Goal: Task Accomplishment & Management: Complete application form

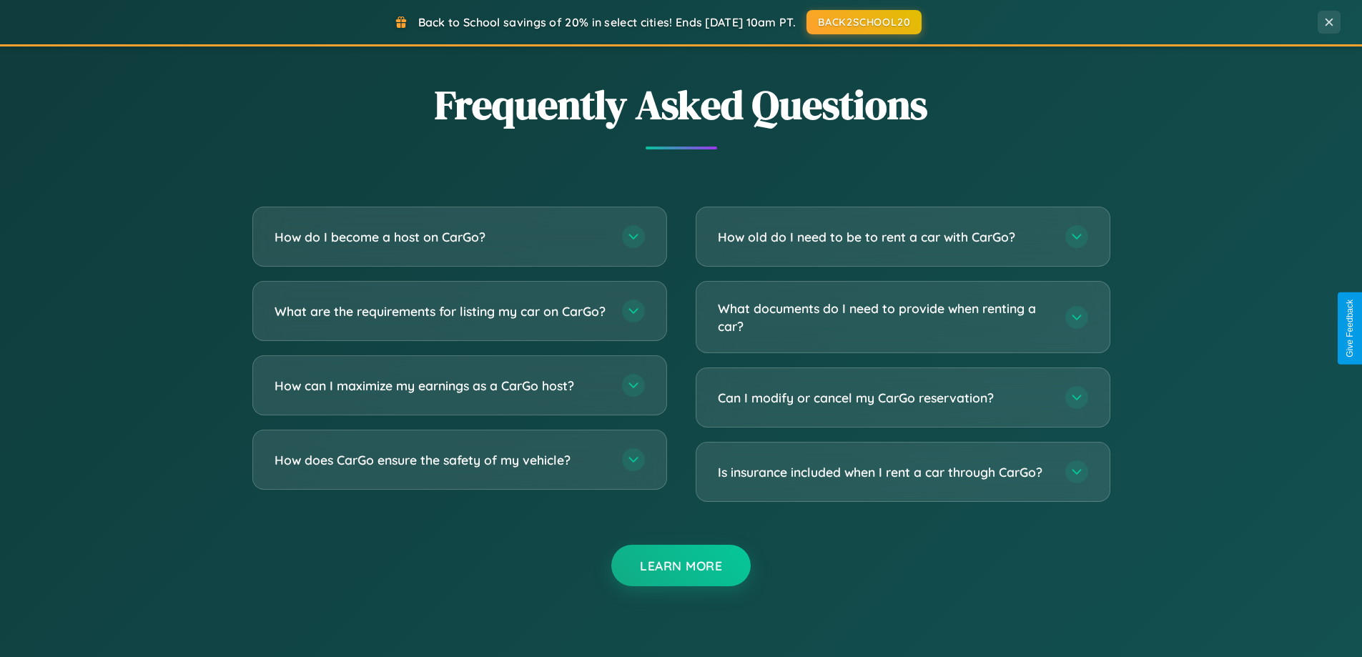
scroll to position [2752, 0]
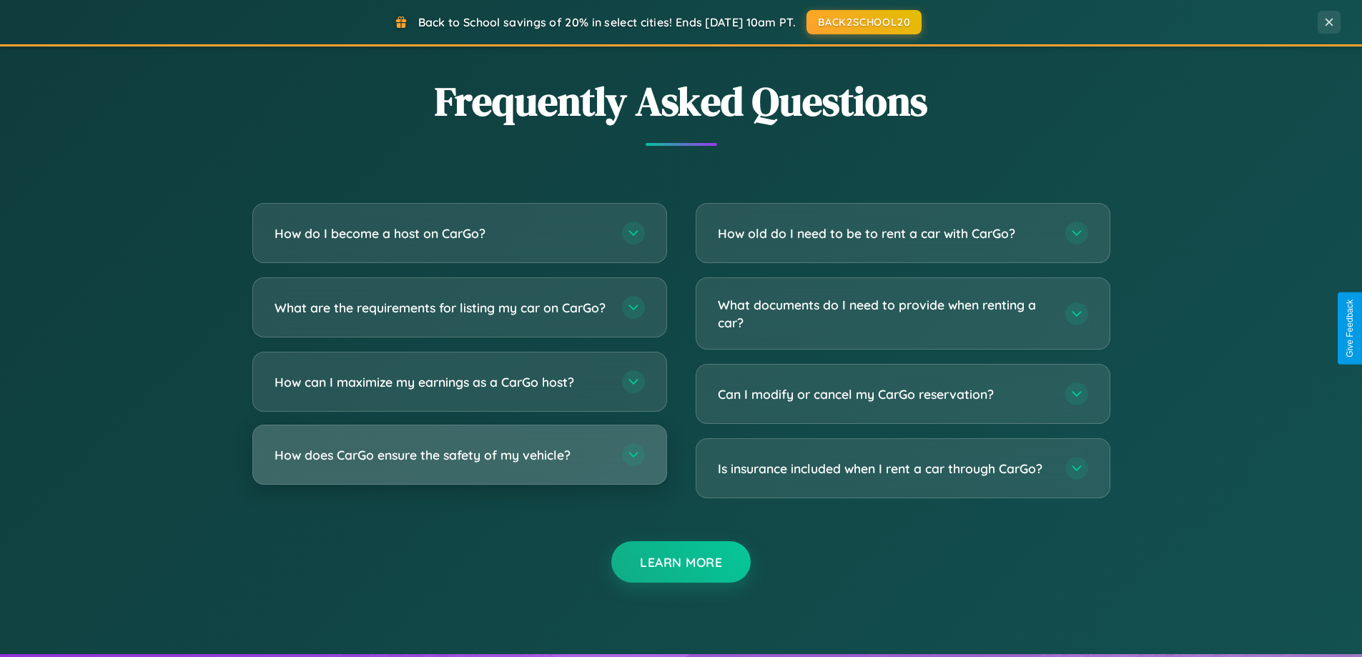
click at [459, 464] on h3 "How does CarGo ensure the safety of my vehicle?" at bounding box center [441, 455] width 333 height 18
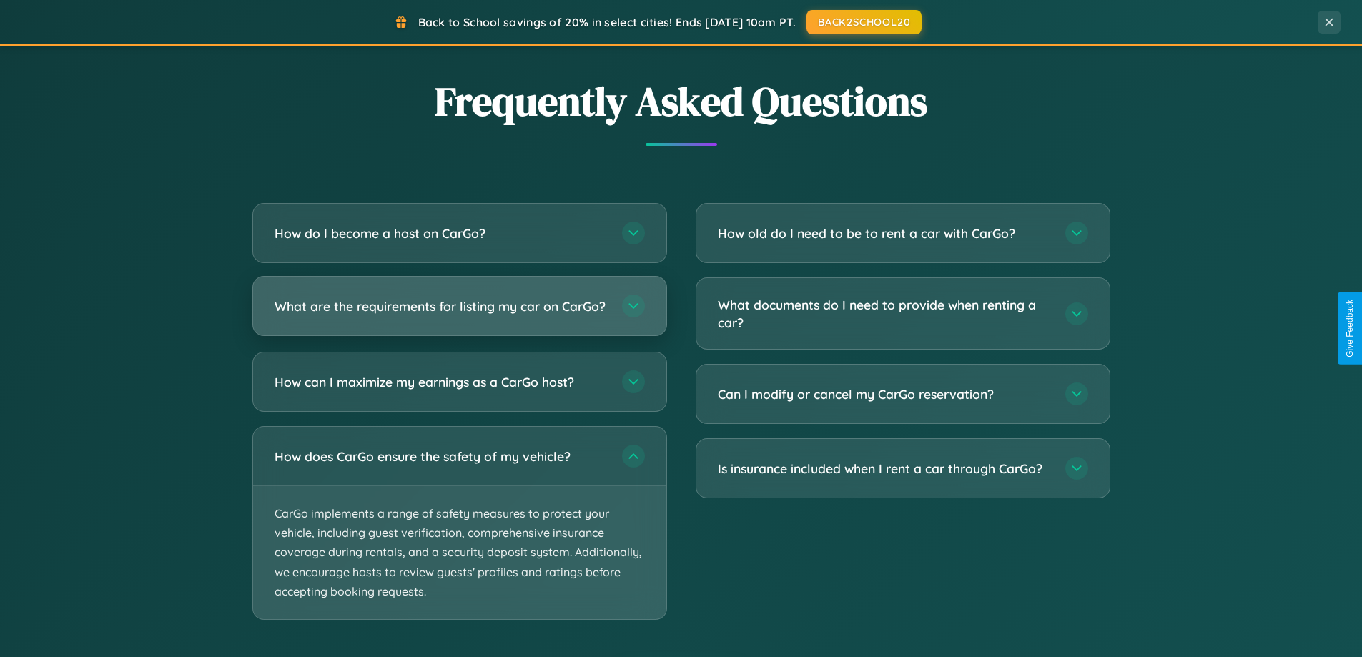
click at [459, 313] on h3 "What are the requirements for listing my car on CarGo?" at bounding box center [441, 307] width 333 height 18
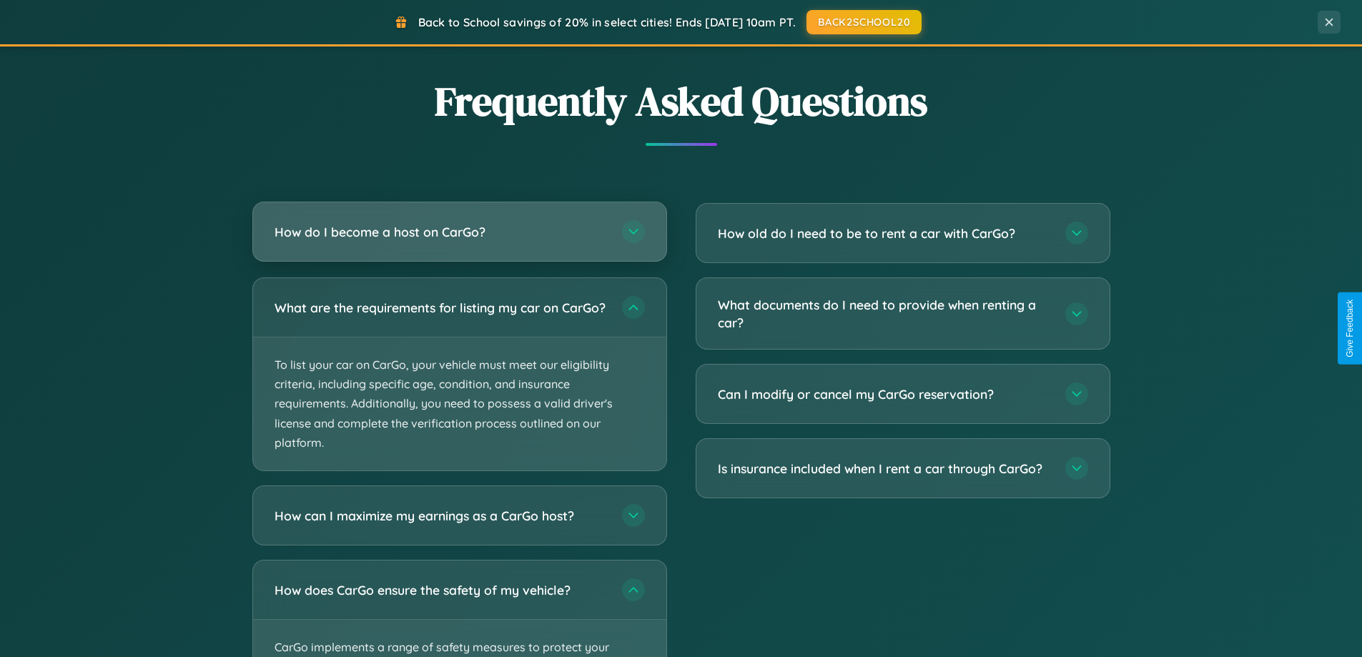
click at [459, 232] on h3 "How do I become a host on CarGo?" at bounding box center [441, 232] width 333 height 18
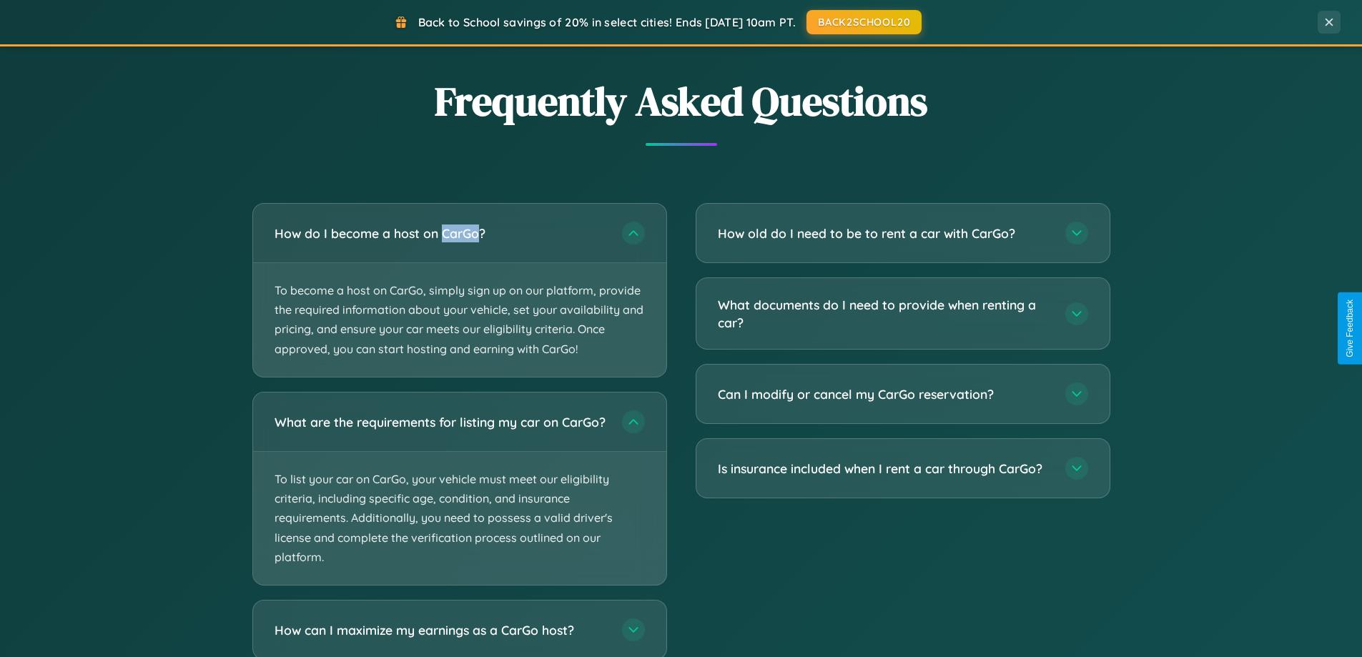
scroll to position [2975, 0]
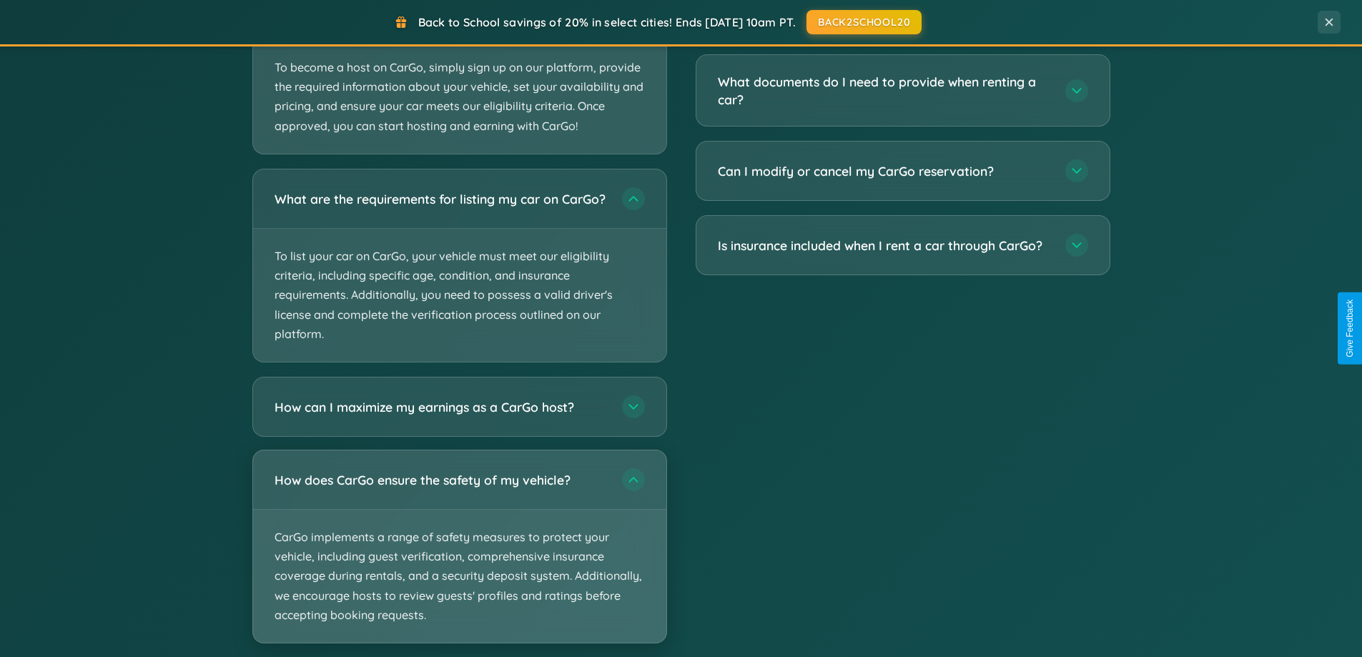
click at [459, 559] on p "CarGo implements a range of safety measures to protect your vehicle, including …" at bounding box center [459, 576] width 413 height 133
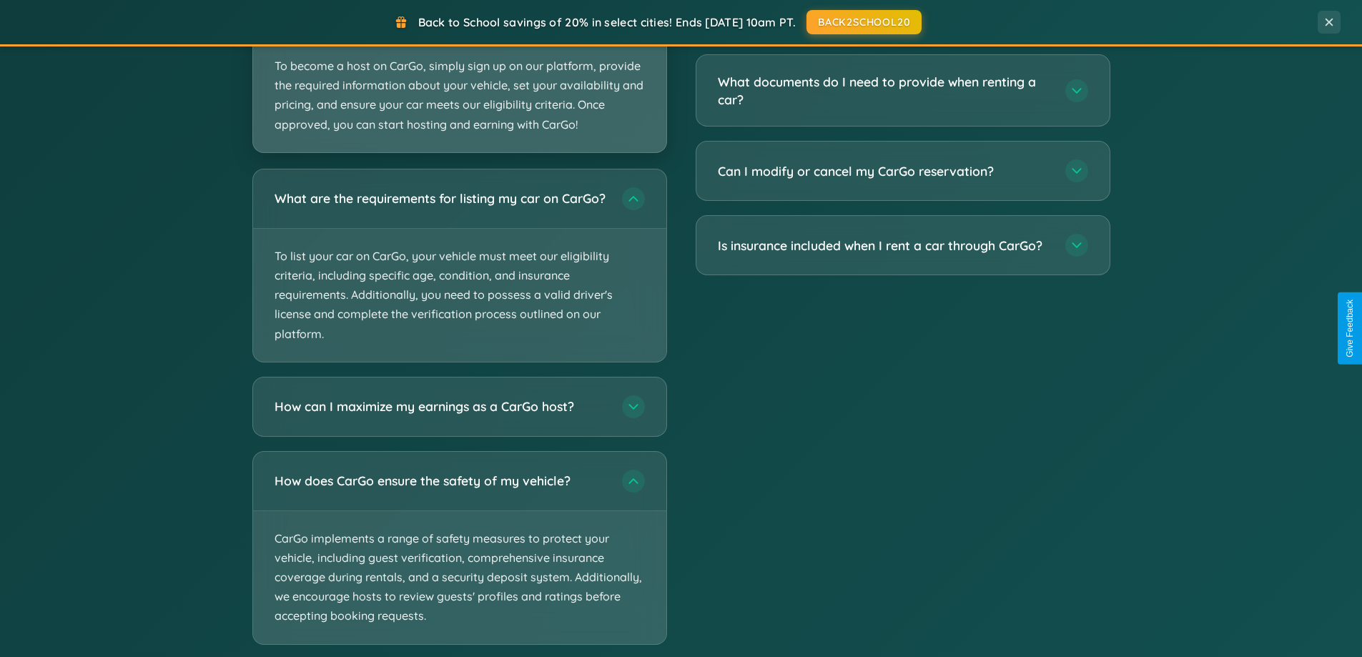
click at [459, 77] on p "To become a host on CarGo, simply sign up on our platform, provide the required…" at bounding box center [459, 96] width 413 height 114
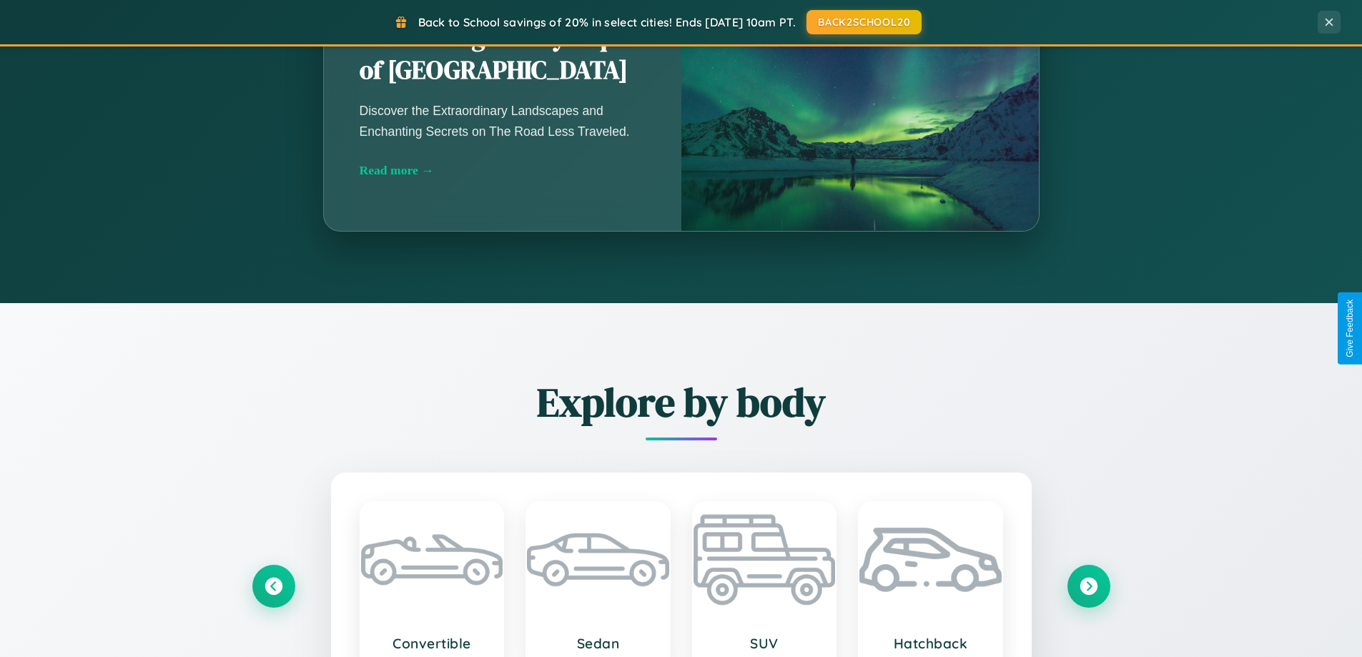
scroll to position [616, 0]
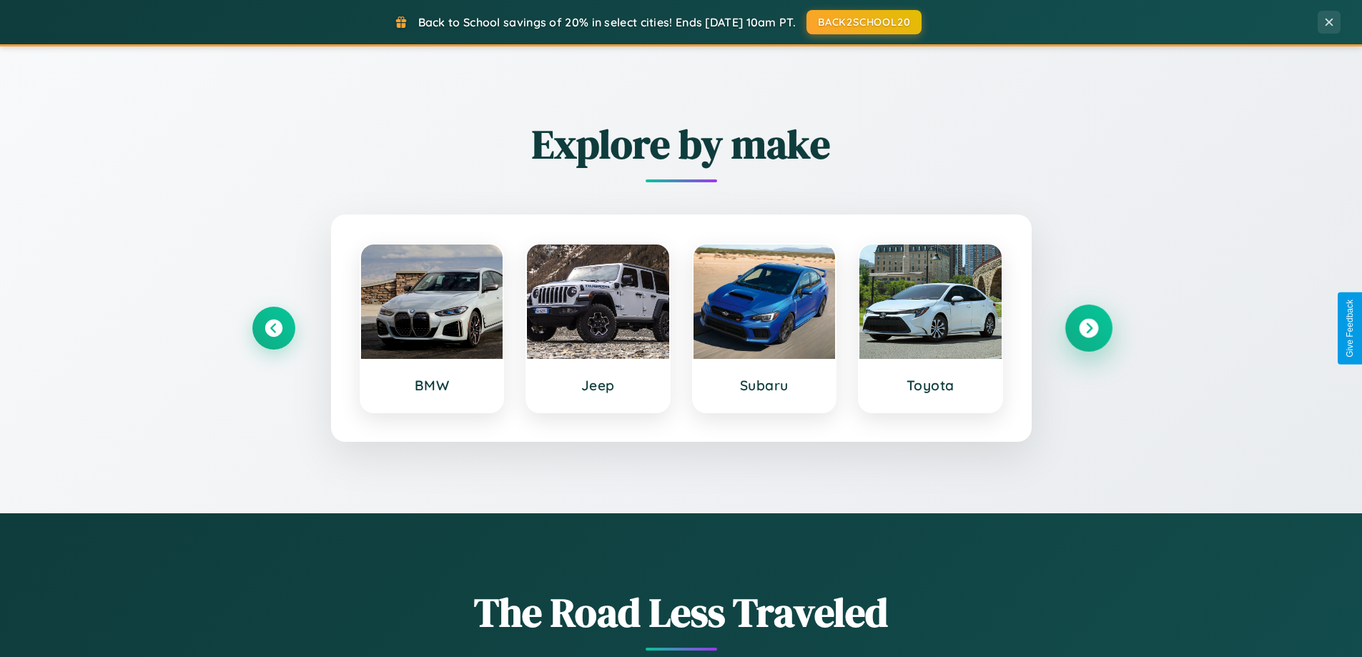
click at [1089, 328] on icon at bounding box center [1088, 328] width 19 height 19
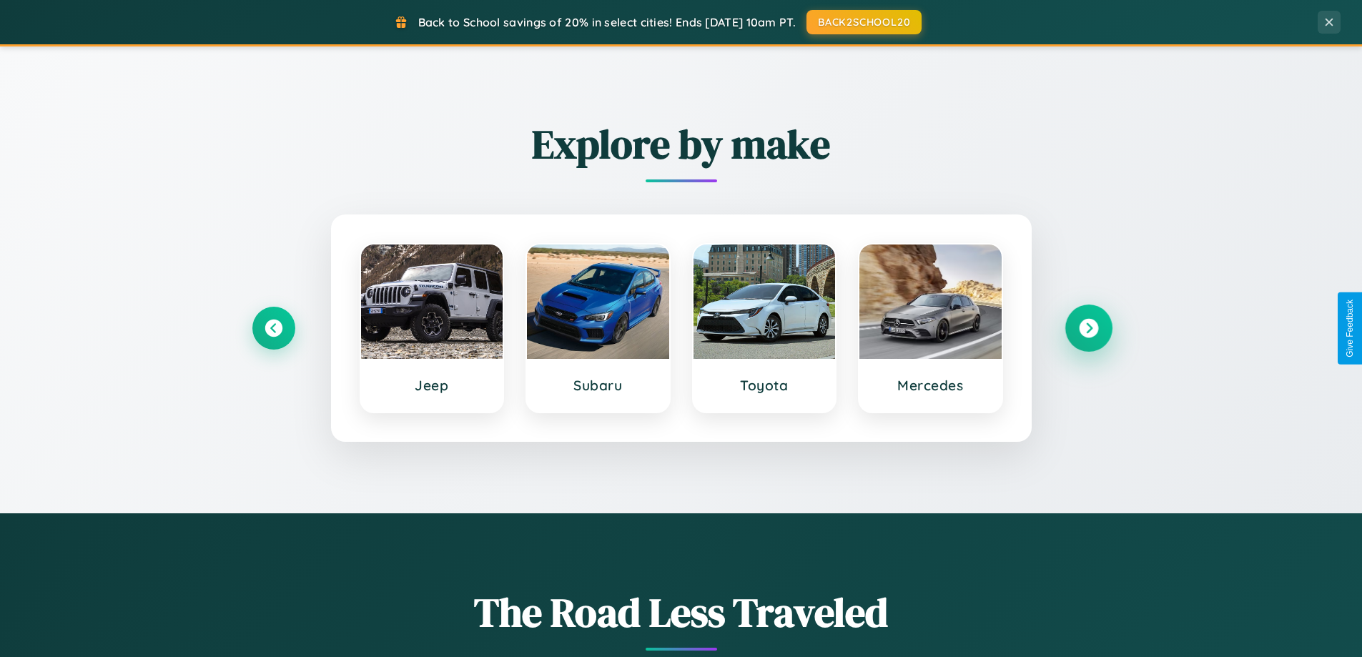
click at [1089, 328] on icon at bounding box center [1088, 328] width 19 height 19
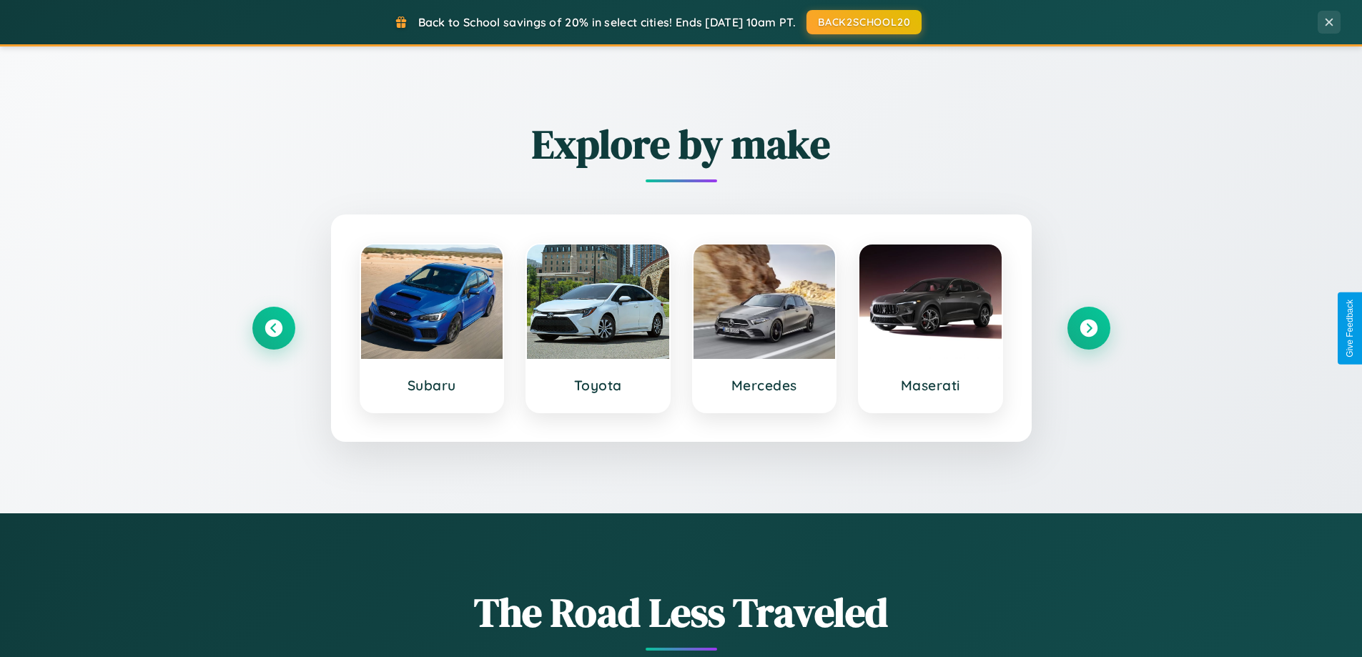
scroll to position [0, 0]
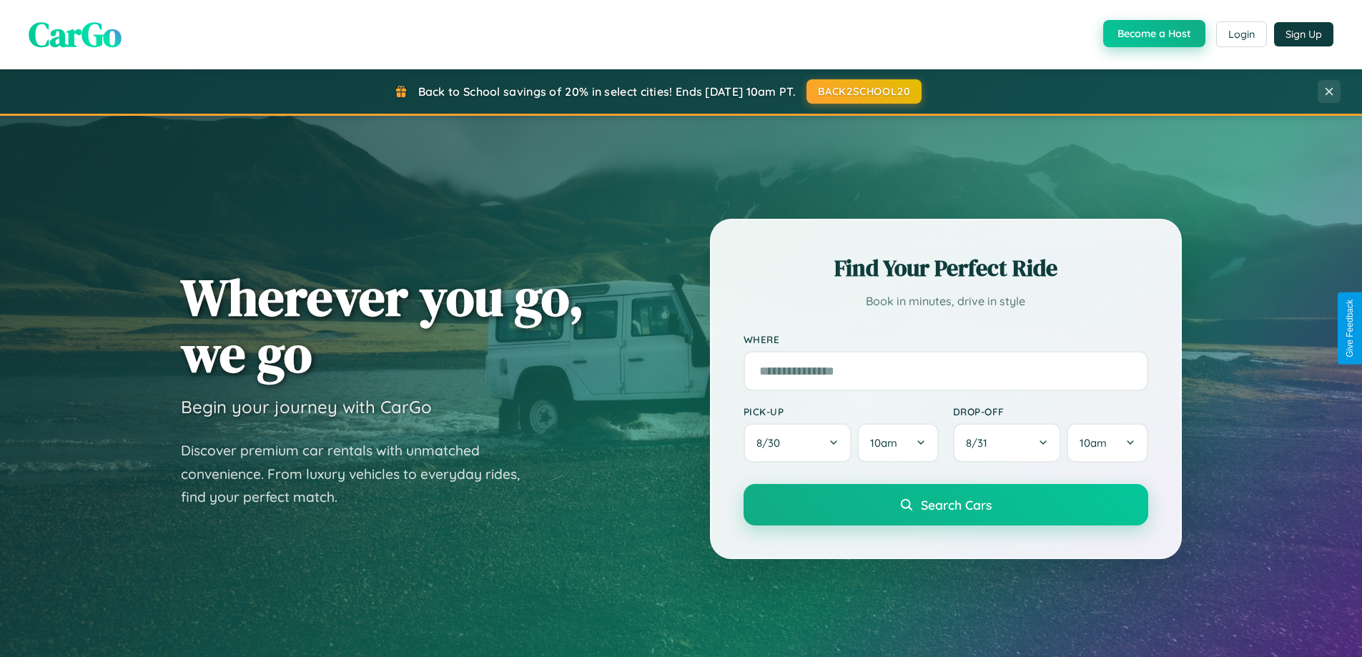
click at [1153, 34] on button "Become a Host" at bounding box center [1155, 33] width 102 height 27
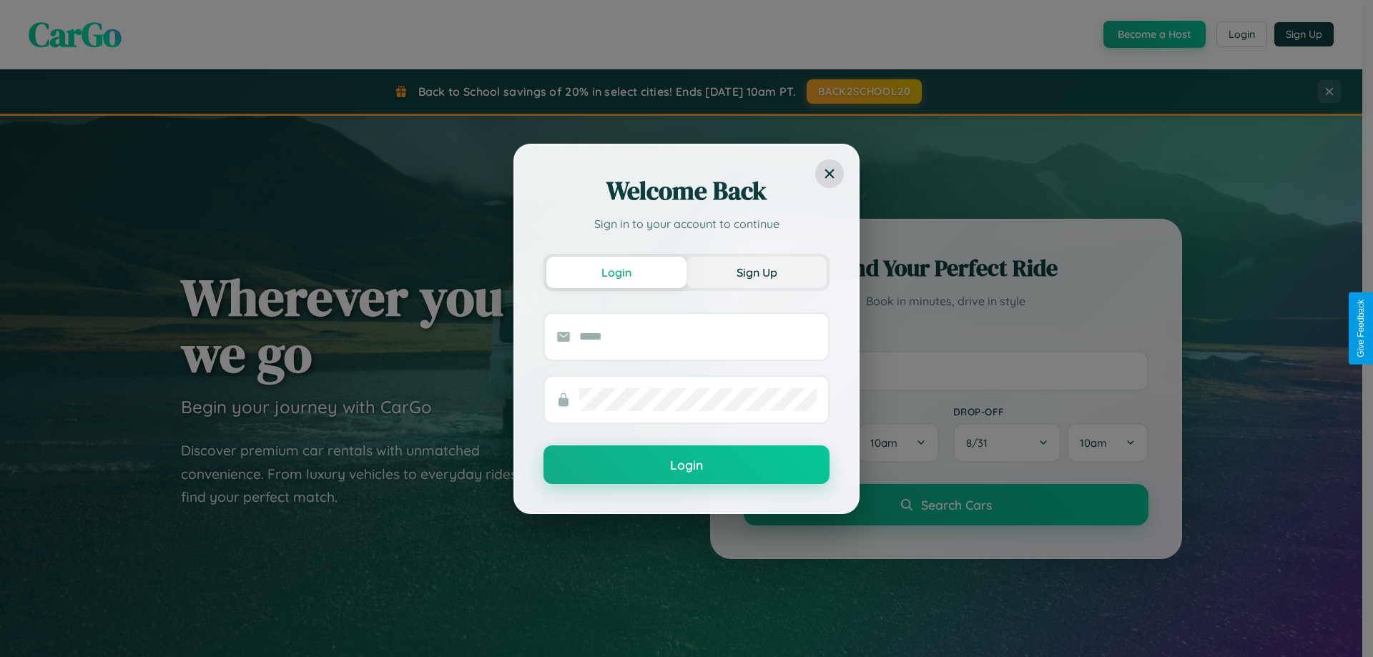
click at [757, 272] on button "Sign Up" at bounding box center [757, 272] width 140 height 31
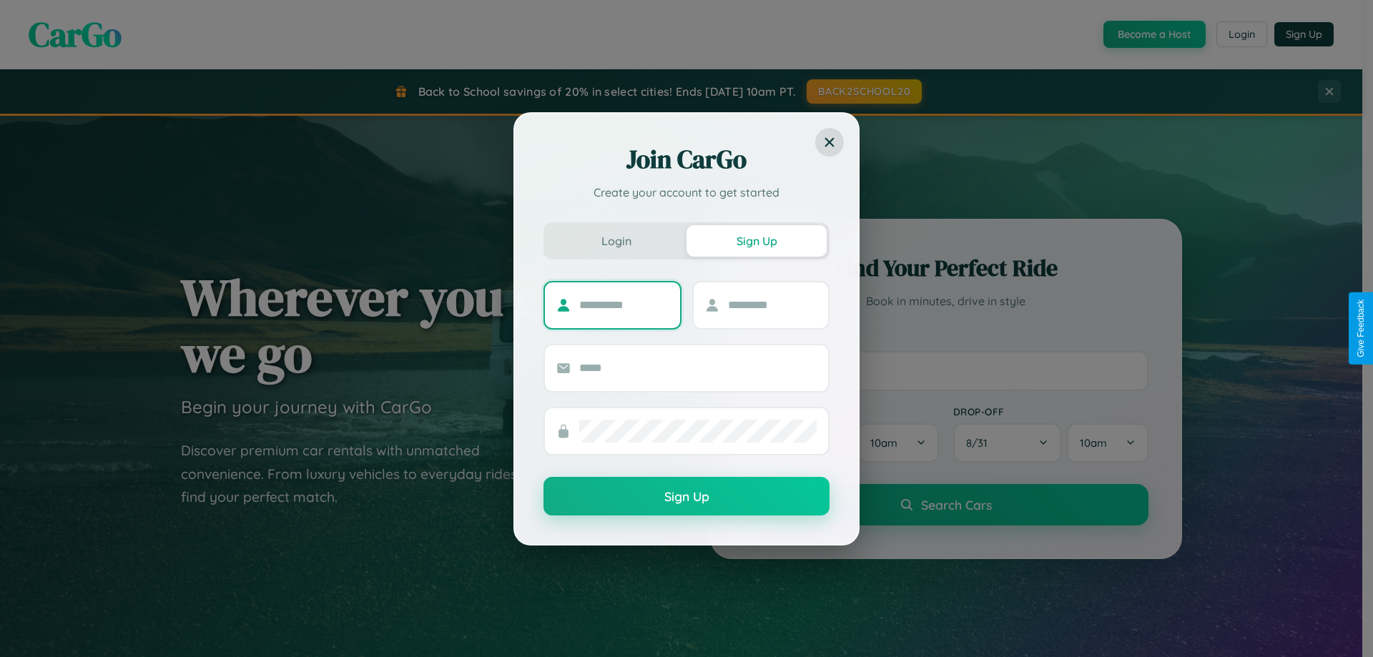
click at [624, 305] on input "text" at bounding box center [623, 305] width 89 height 23
type input "*********"
click at [772, 305] on input "text" at bounding box center [772, 305] width 89 height 23
type input "******"
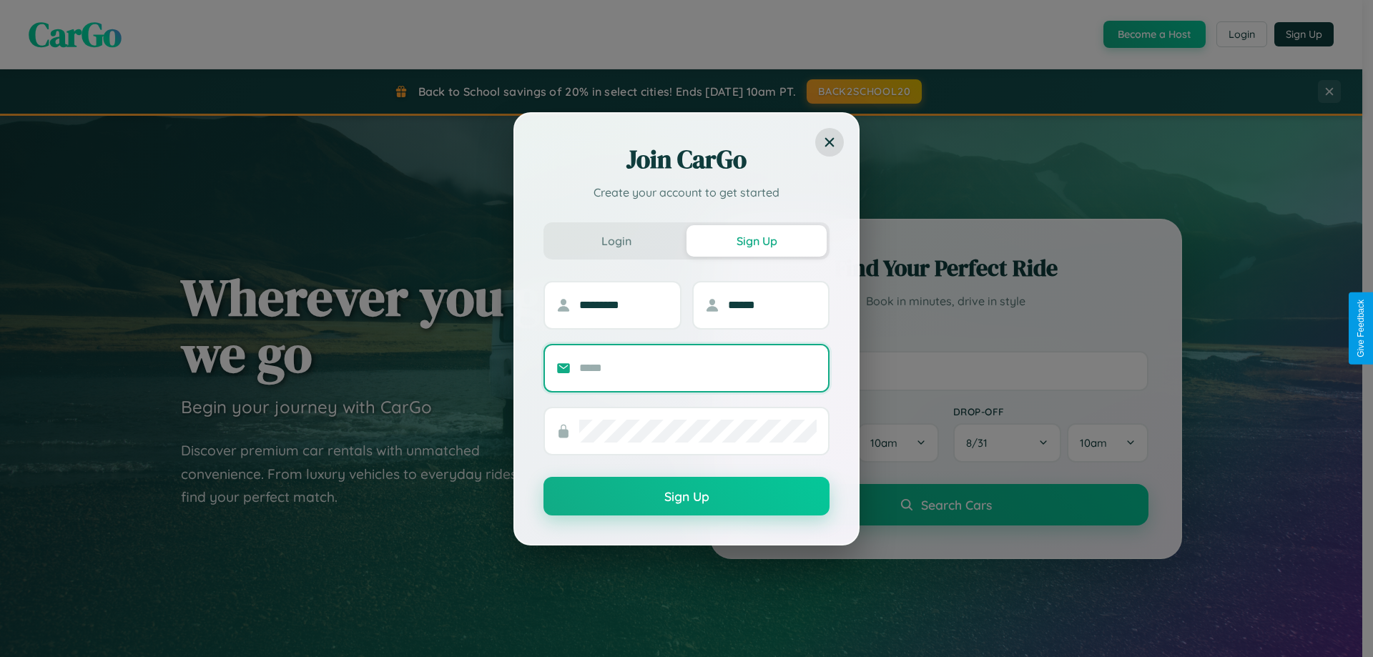
click at [698, 368] on input "text" at bounding box center [697, 368] width 237 height 23
type input "**********"
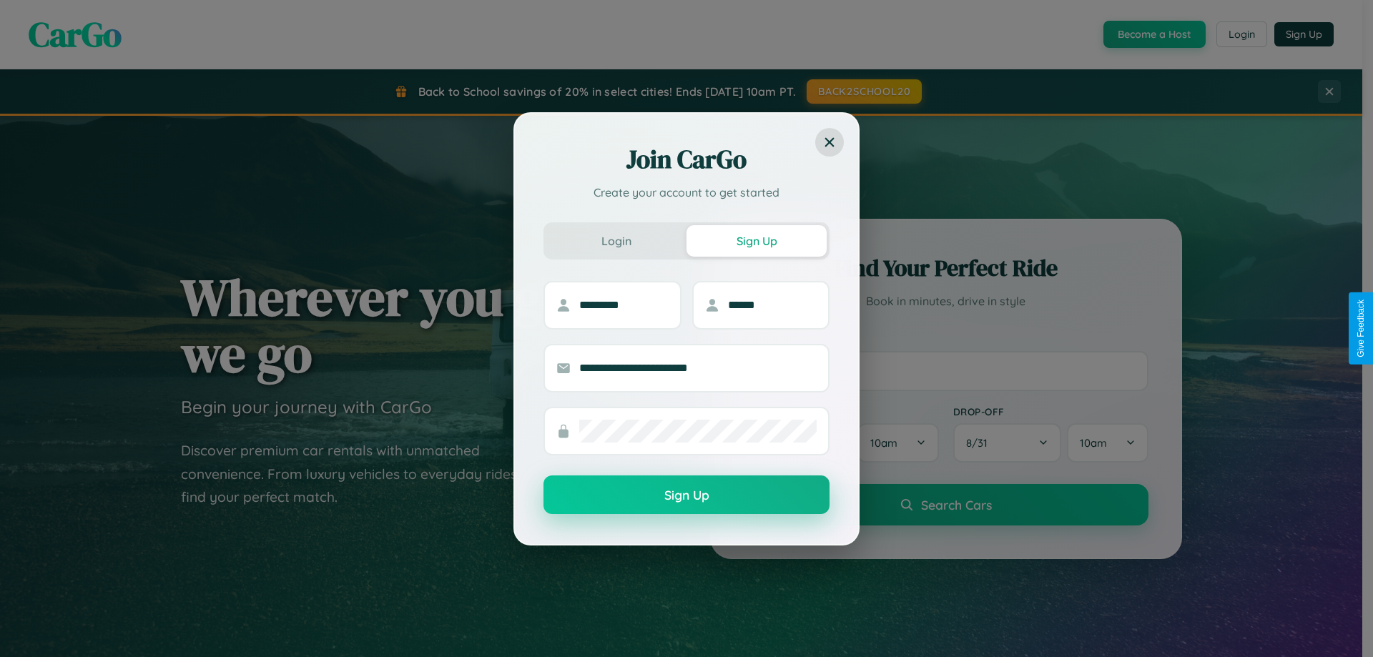
click at [687, 496] on button "Sign Up" at bounding box center [687, 495] width 286 height 39
